Goal: Find specific page/section

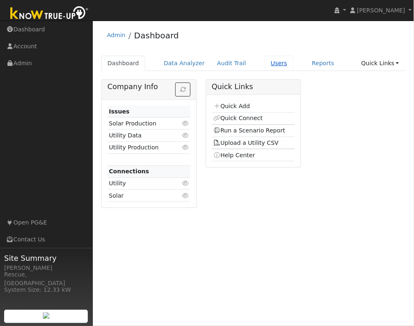
click at [272, 64] on link "Users" at bounding box center [279, 63] width 29 height 15
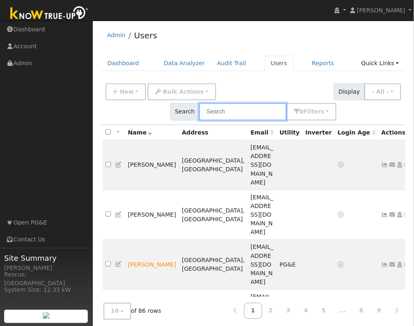
click at [227, 114] on input "text" at bounding box center [242, 111] width 87 height 17
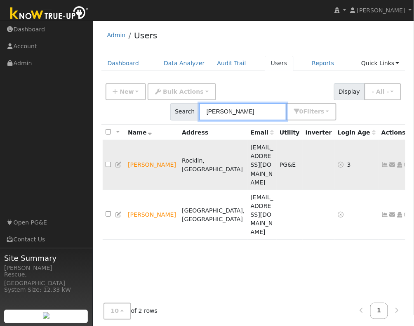
type input "[PERSON_NAME]"
click at [404, 162] on icon at bounding box center [407, 165] width 7 height 6
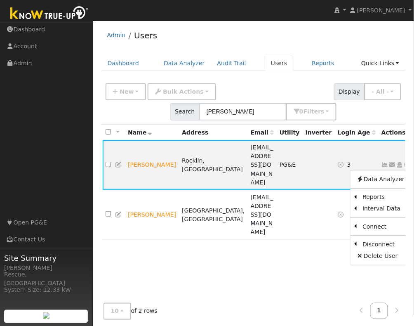
drag, startPoint x: 314, startPoint y: 184, endPoint x: 310, endPoint y: 184, distance: 4.1
click at [0, 0] on link "Scenario" at bounding box center [0, 0] width 0 height 0
